Goal: Transaction & Acquisition: Purchase product/service

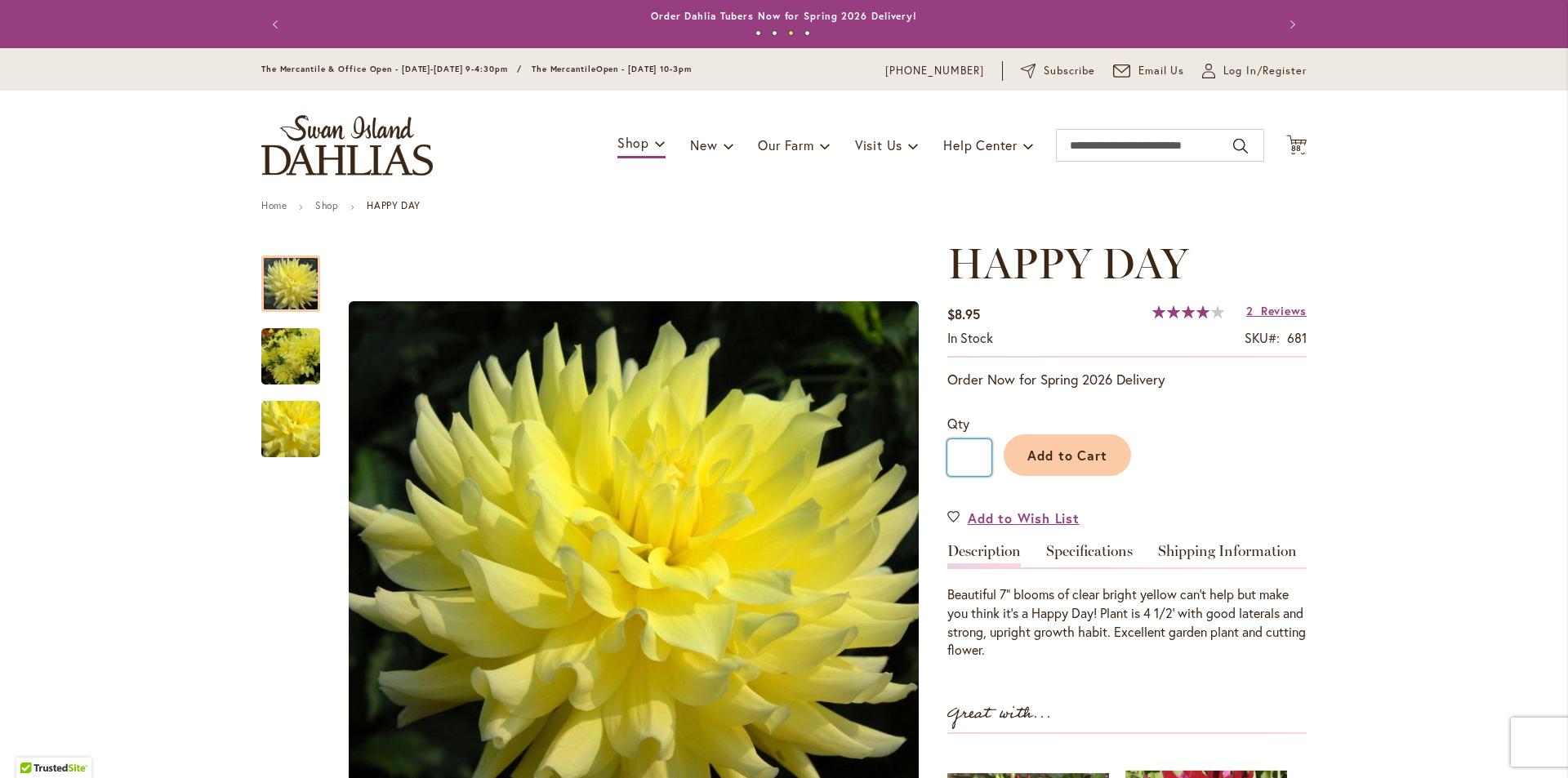
drag, startPoint x: 971, startPoint y: 457, endPoint x: 956, endPoint y: 457, distance: 15.0
click at [956, 457] on input "*" at bounding box center [969, 457] width 44 height 36
type input "*"
click at [1062, 457] on span "Add to Cart" at bounding box center [1068, 455] width 81 height 17
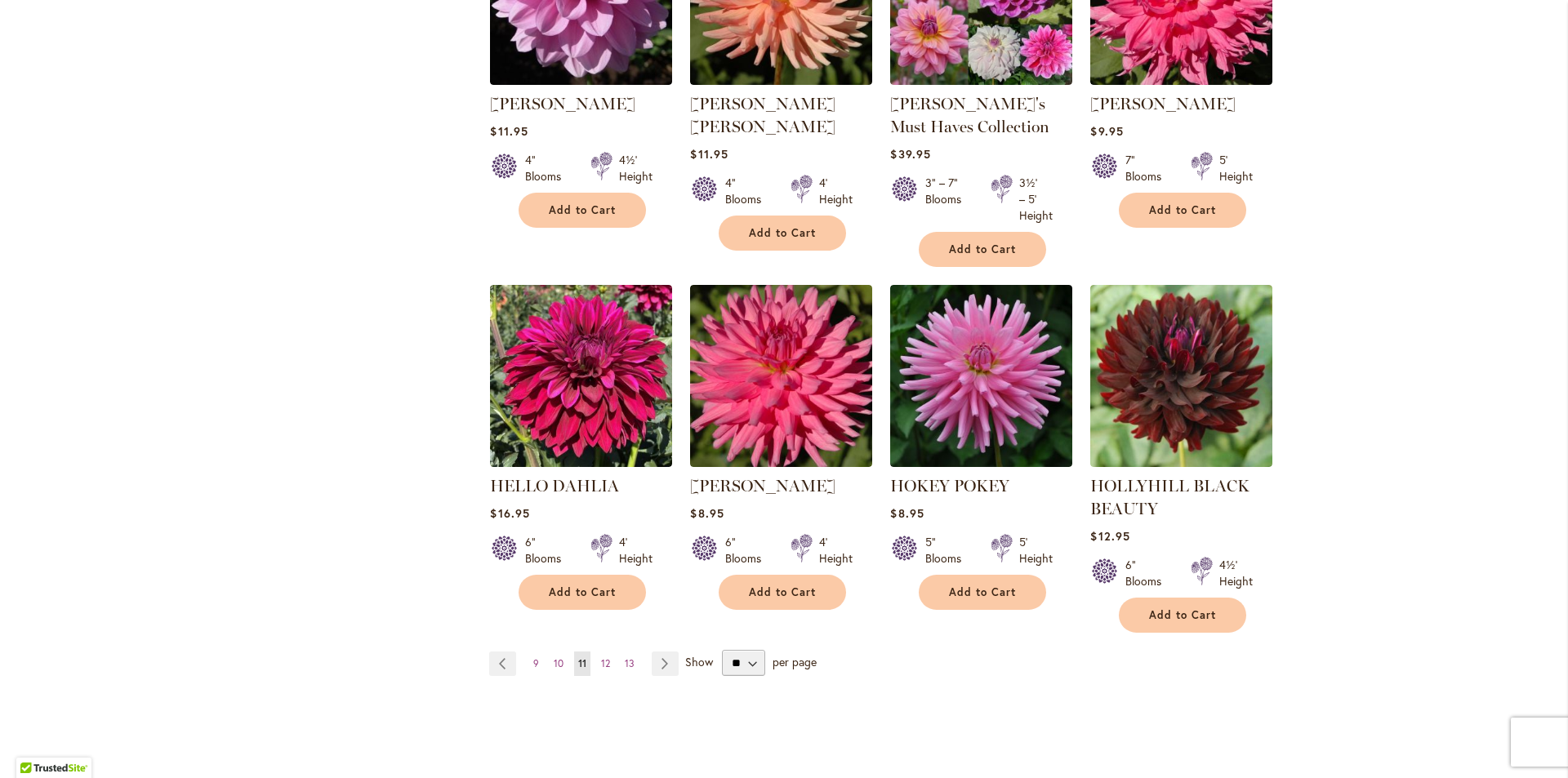
scroll to position [1258, 0]
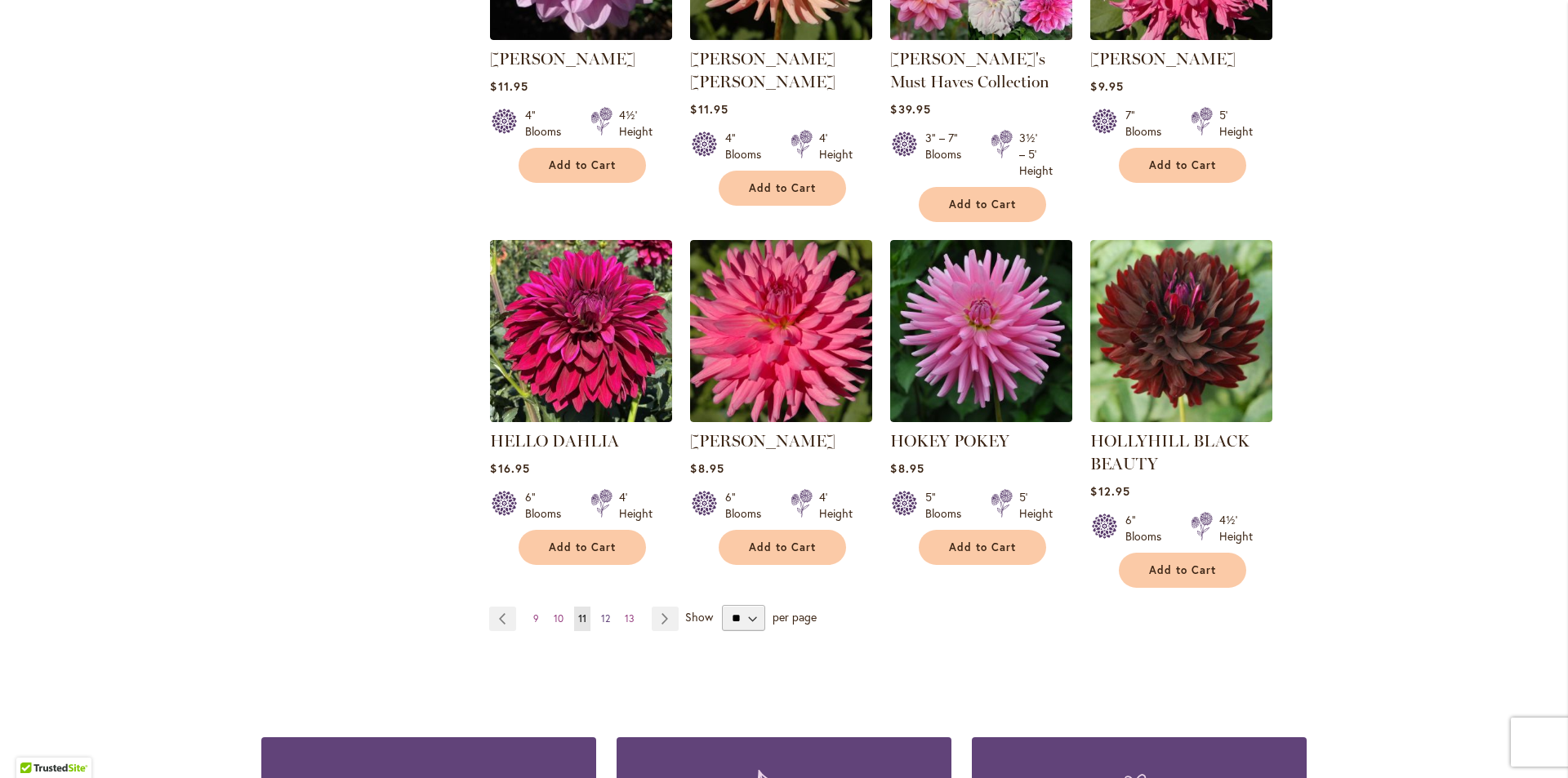
click at [602, 613] on span "12" at bounding box center [606, 618] width 9 height 12
